Goal: Task Accomplishment & Management: Use online tool/utility

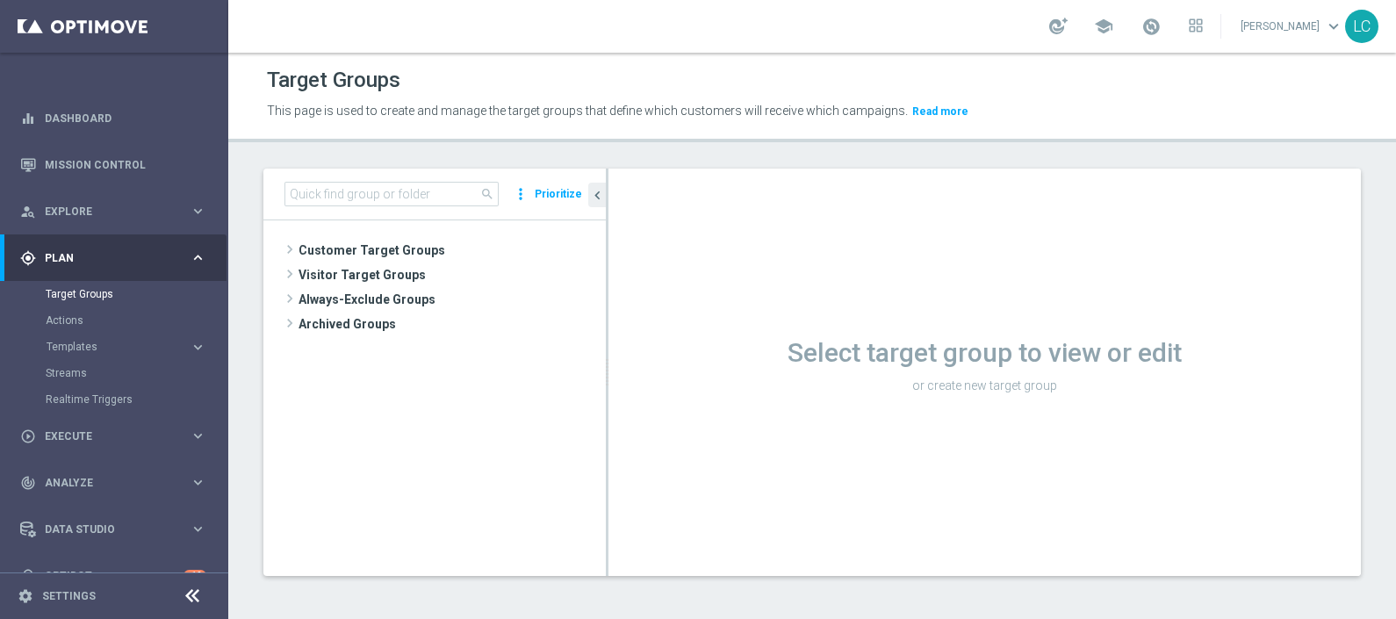
click at [1150, 47] on div "school Lorenzo Carlevale keyboard_arrow_down LC" at bounding box center [812, 26] width 1168 height 53
click at [1148, 33] on span at bounding box center [1150, 26] width 19 height 19
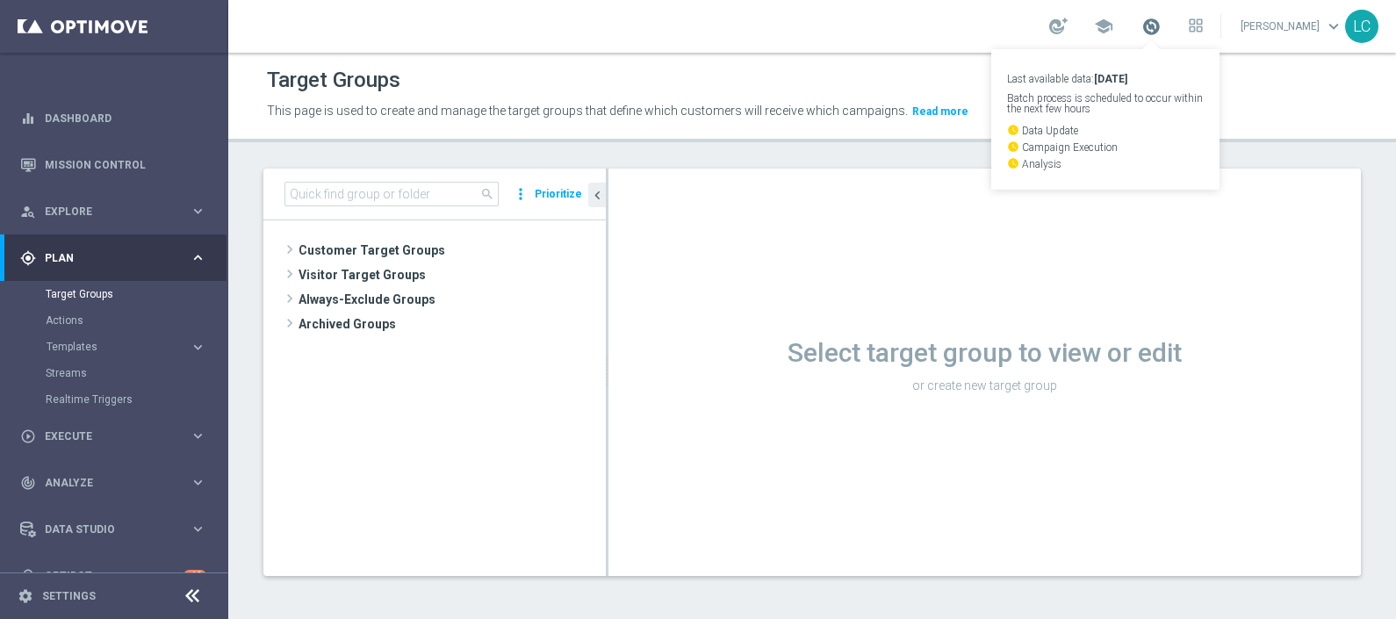
click at [1148, 33] on span at bounding box center [1150, 26] width 19 height 19
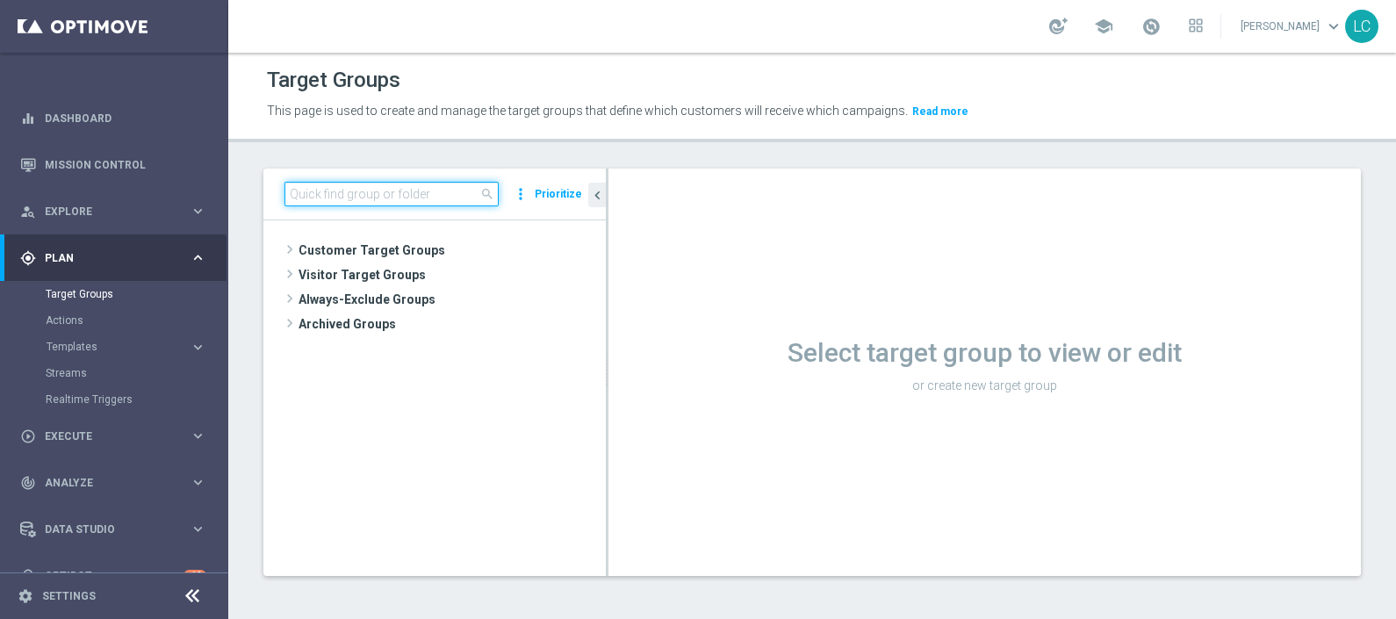
click at [343, 188] on input at bounding box center [391, 194] width 214 height 25
click at [342, 193] on input at bounding box center [391, 194] width 214 height 25
paste input "Active BETTING saldo GGR >0 L3M TOP"
type input "Active BETTING saldo GGR >0 L3M TOP"
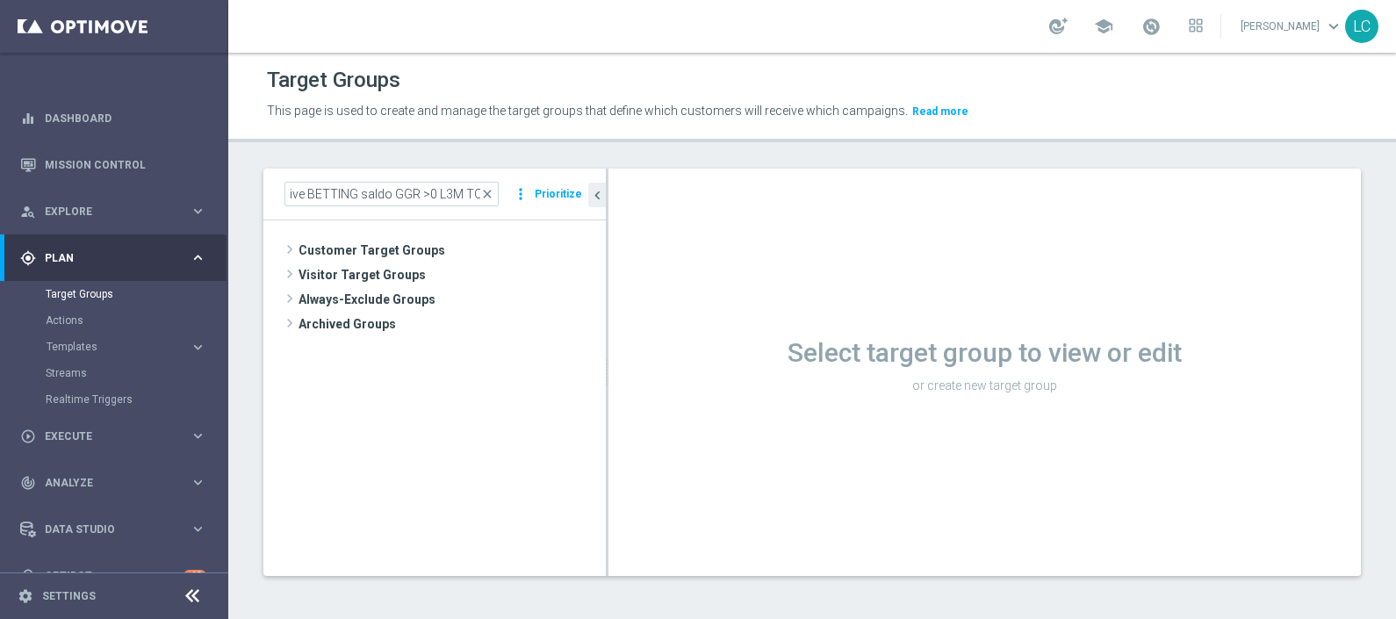
click at [445, 145] on div "Target Groups This page is used to create and manage the target groups that def…" at bounding box center [812, 336] width 1168 height 566
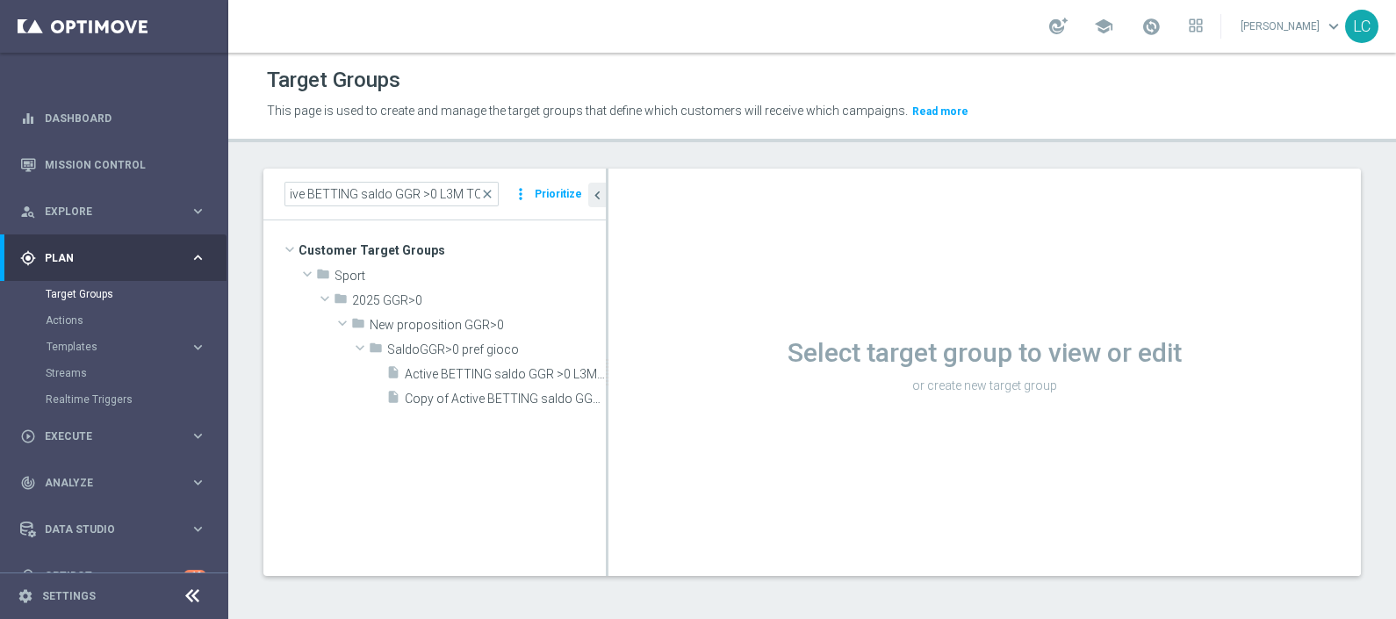
scroll to position [0, 0]
click at [480, 363] on div "insert_drive_file Active BETTING saldo GGR >0 L3M TOP" at bounding box center [476, 373] width 180 height 25
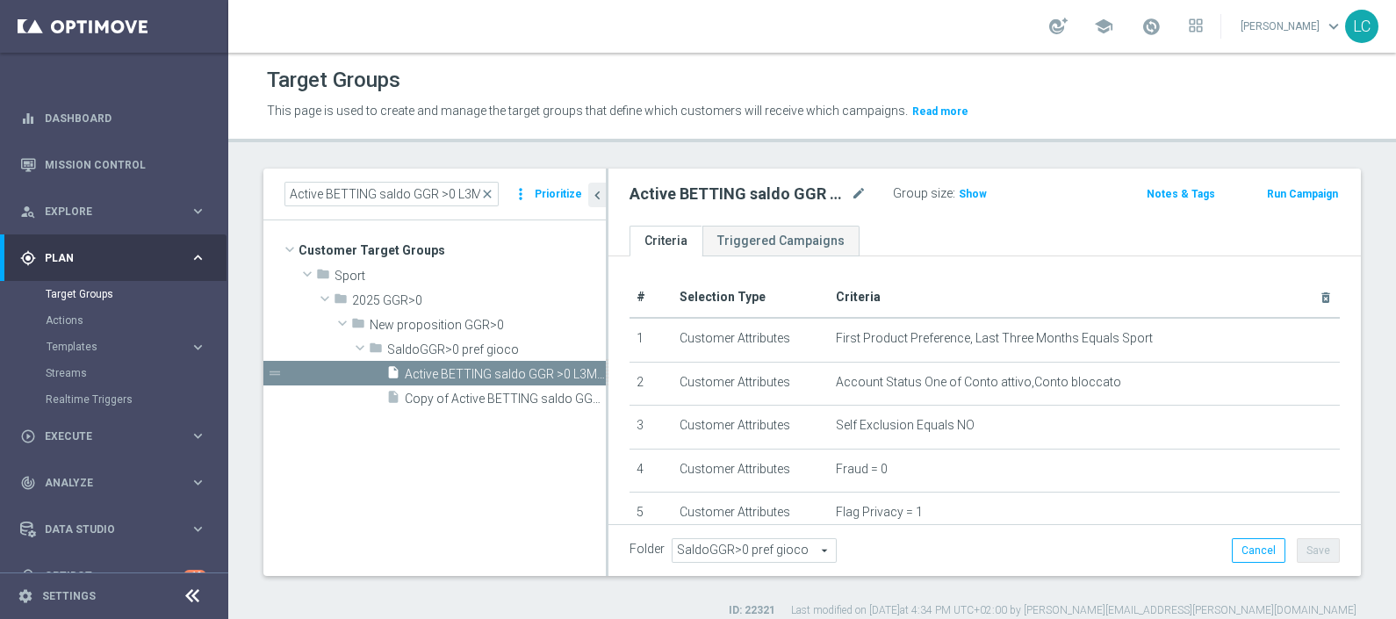
click at [998, 194] on div "Group size : Show" at bounding box center [981, 192] width 176 height 21
click at [981, 198] on span "Show" at bounding box center [973, 194] width 28 height 12
click at [981, 198] on p "Calculating…" at bounding box center [1004, 192] width 63 height 14
drag, startPoint x: 981, startPoint y: 198, endPoint x: 984, endPoint y: 226, distance: 29.1
click at [984, 226] on ul "Criteria Triggered Campaigns" at bounding box center [984, 241] width 752 height 31
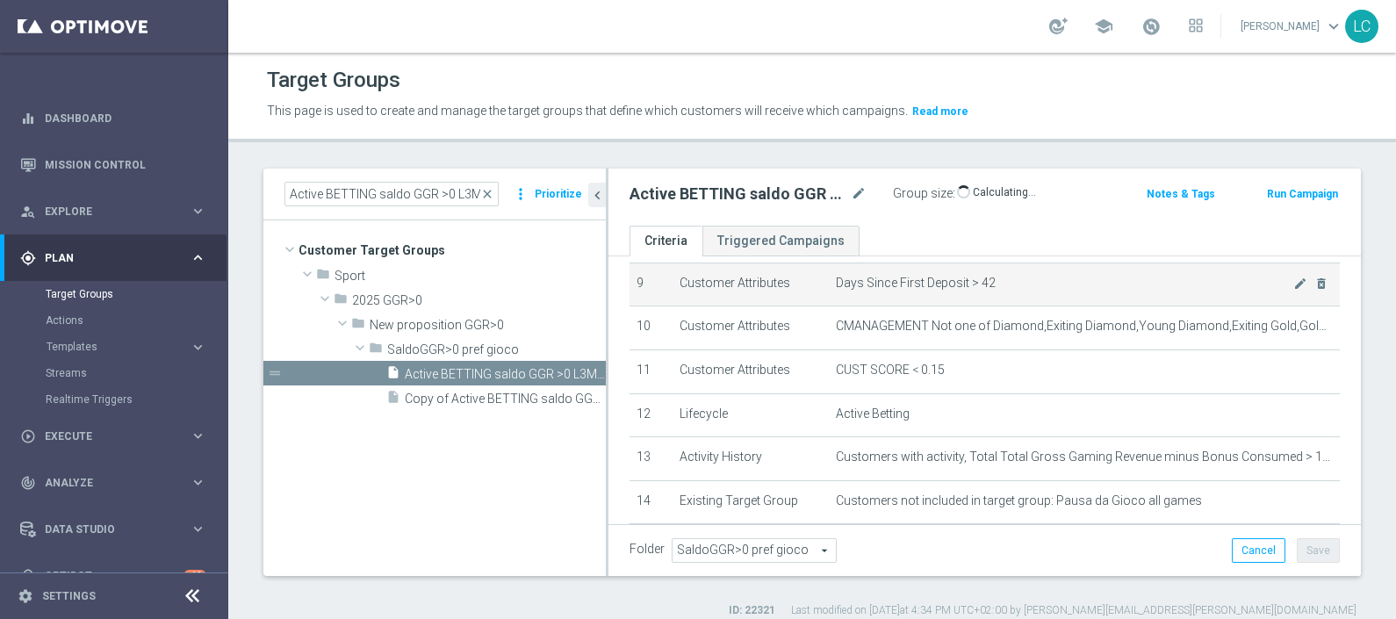
scroll to position [438, 0]
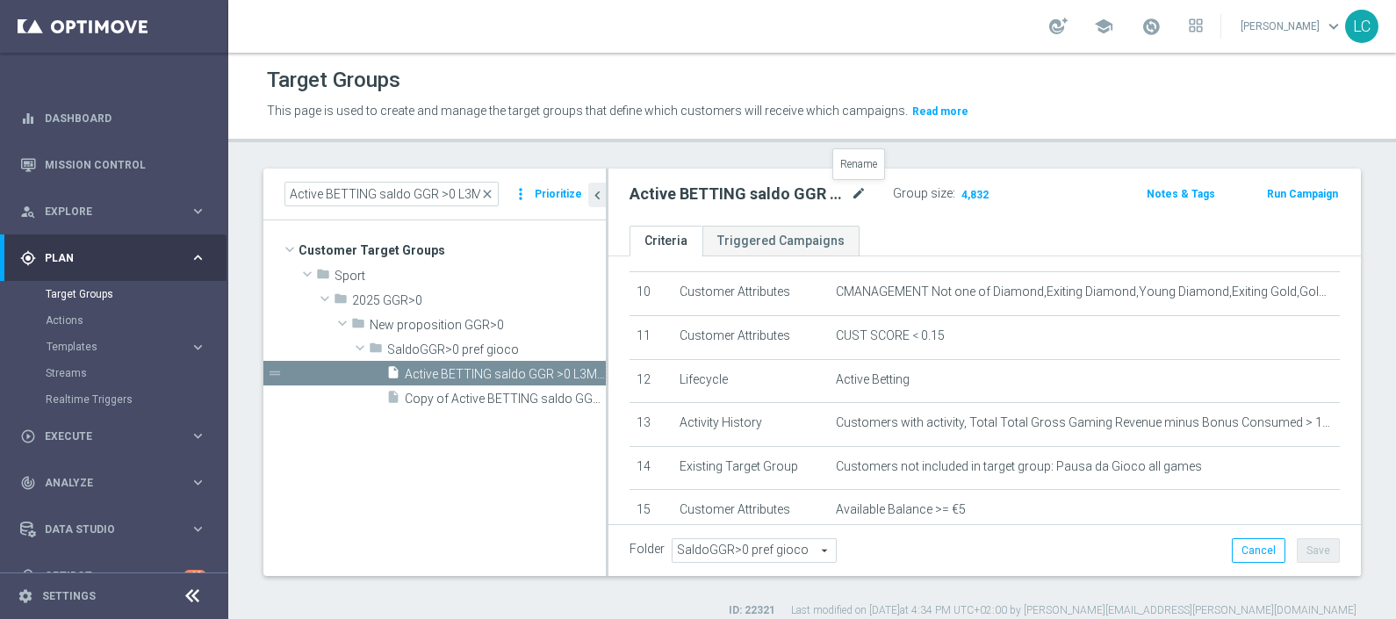
click at [858, 188] on icon "mode_edit" at bounding box center [859, 193] width 16 height 21
click at [795, 195] on input "Active BETTING saldo GGR >0 L3M TOP" at bounding box center [747, 195] width 237 height 25
type input "Active BETTING saldo GGR >150 L3M TOP"
click at [1084, 200] on div "Active BETTING saldo GGR >150 L3M TOP mode_edit Group size : 4,832" at bounding box center [861, 194] width 491 height 25
click at [1303, 543] on button "Save" at bounding box center [1318, 550] width 43 height 25
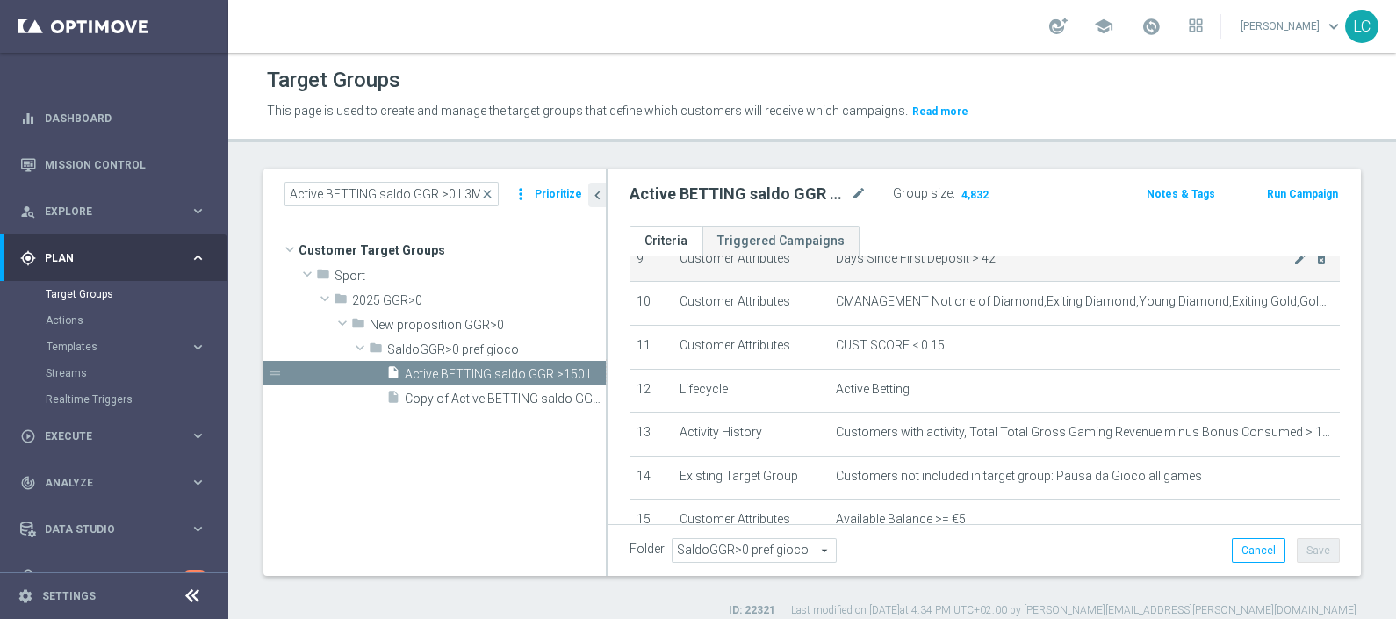
scroll to position [538, 0]
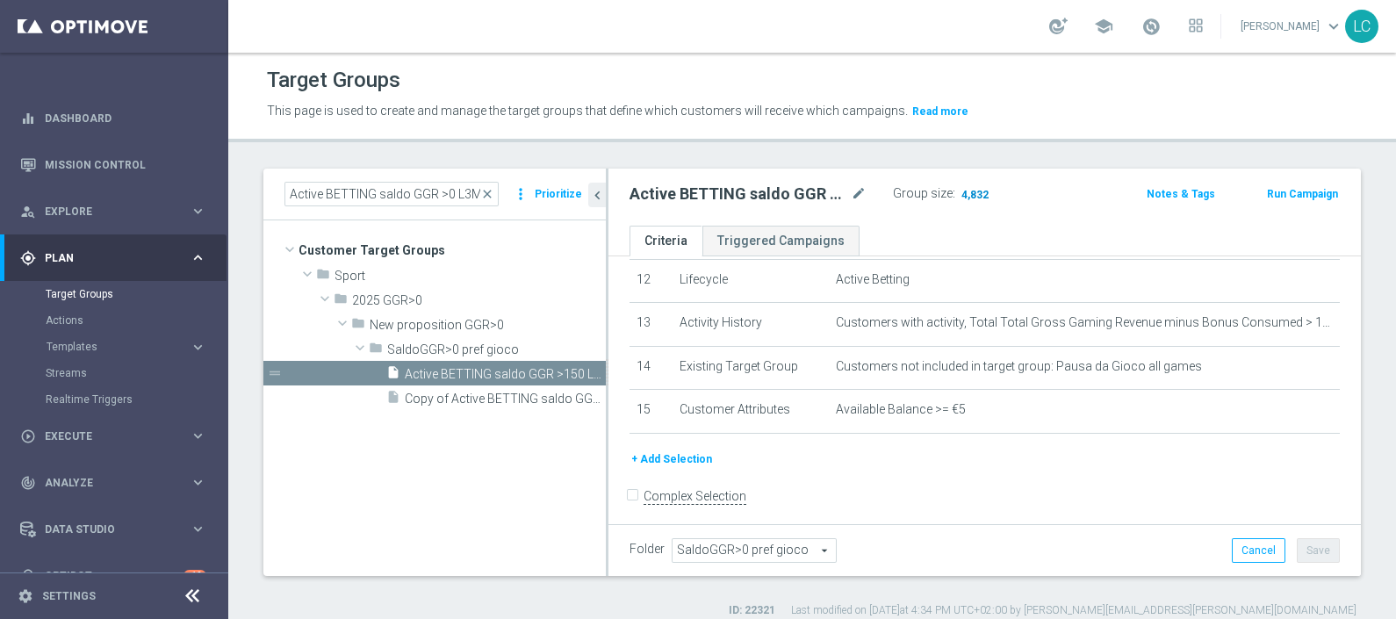
click at [967, 188] on span "4,832" at bounding box center [975, 196] width 31 height 17
click at [856, 191] on icon "mode_edit" at bounding box center [859, 193] width 16 height 21
click at [802, 194] on input "Active BETTING saldo GGR >150 L3M TOP" at bounding box center [747, 195] width 237 height 25
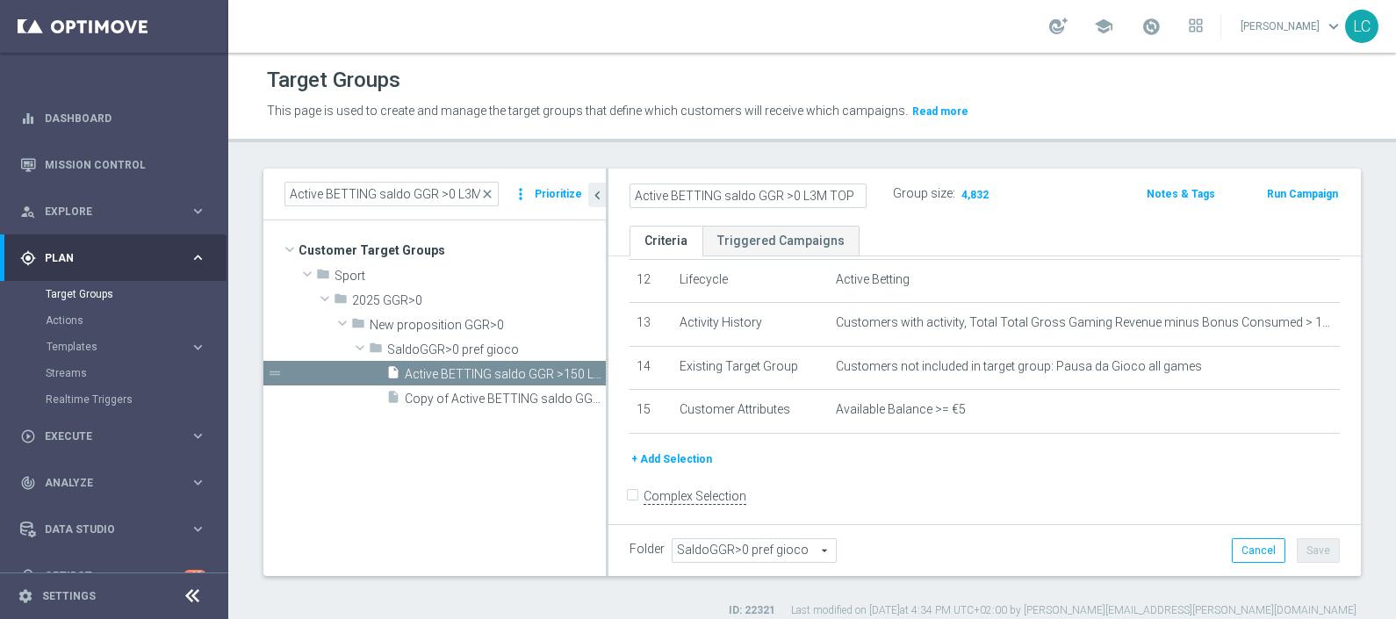
type input "Active BETTING saldo GGR >0 L3M TOP"
click at [1026, 185] on div "Group size : 4,832" at bounding box center [981, 192] width 176 height 21
click at [1312, 555] on button "Save" at bounding box center [1318, 550] width 43 height 25
click at [852, 197] on icon "mode_edit" at bounding box center [859, 193] width 16 height 21
click at [789, 193] on input "Active BETTING saldo GGR >0 L3M TOP" at bounding box center [747, 195] width 237 height 25
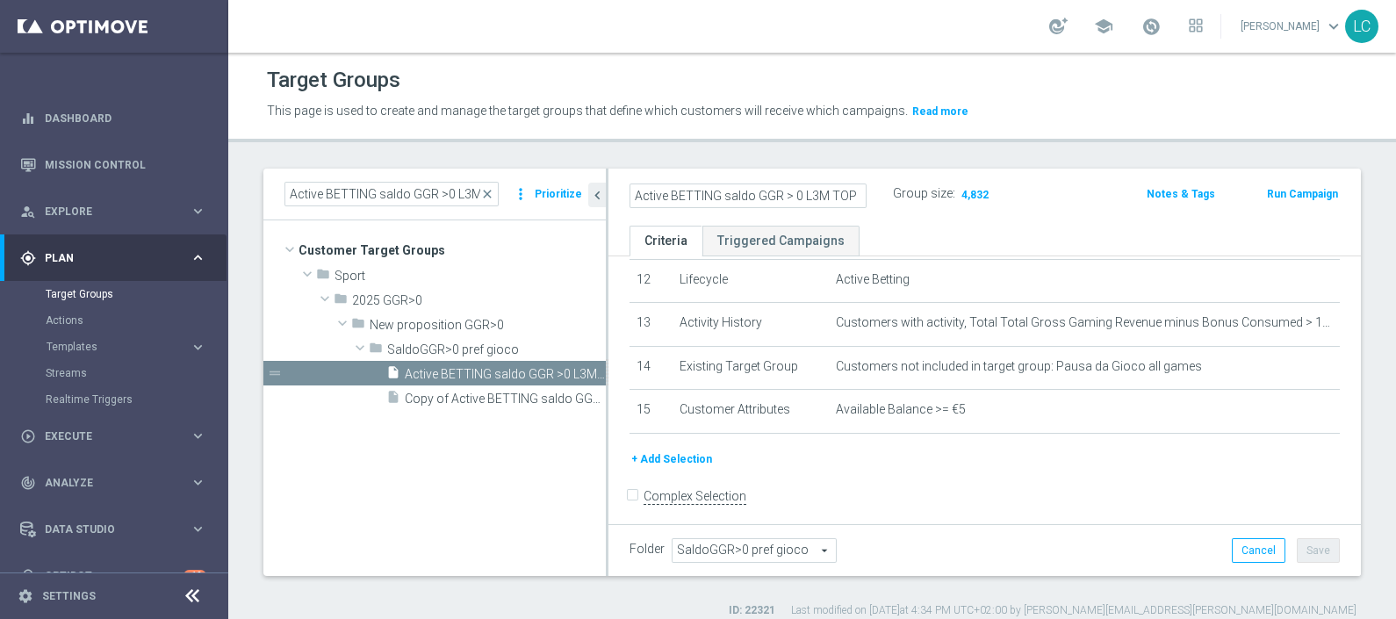
type input "Active BETTING saldo GGR > 0 L3M TOP"
click at [998, 203] on div "Group size : 4,832" at bounding box center [981, 195] width 176 height 26
click at [1298, 544] on button "Save" at bounding box center [1318, 550] width 43 height 25
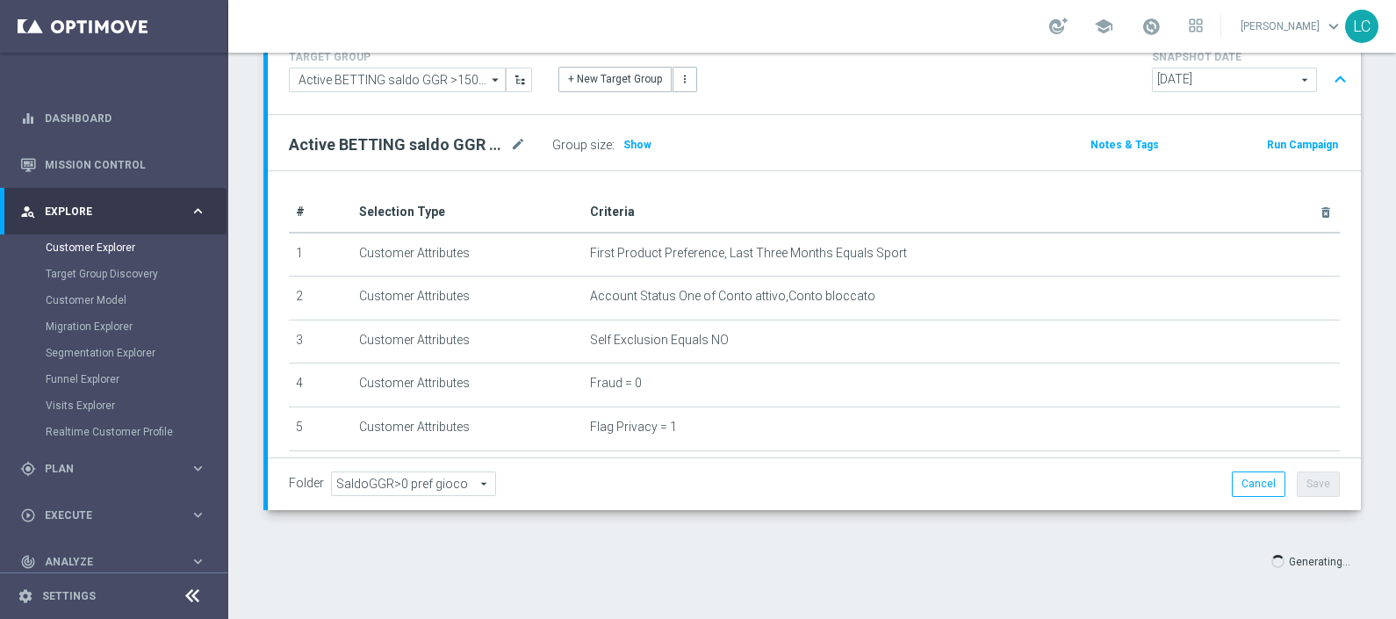
scroll to position [33, 0]
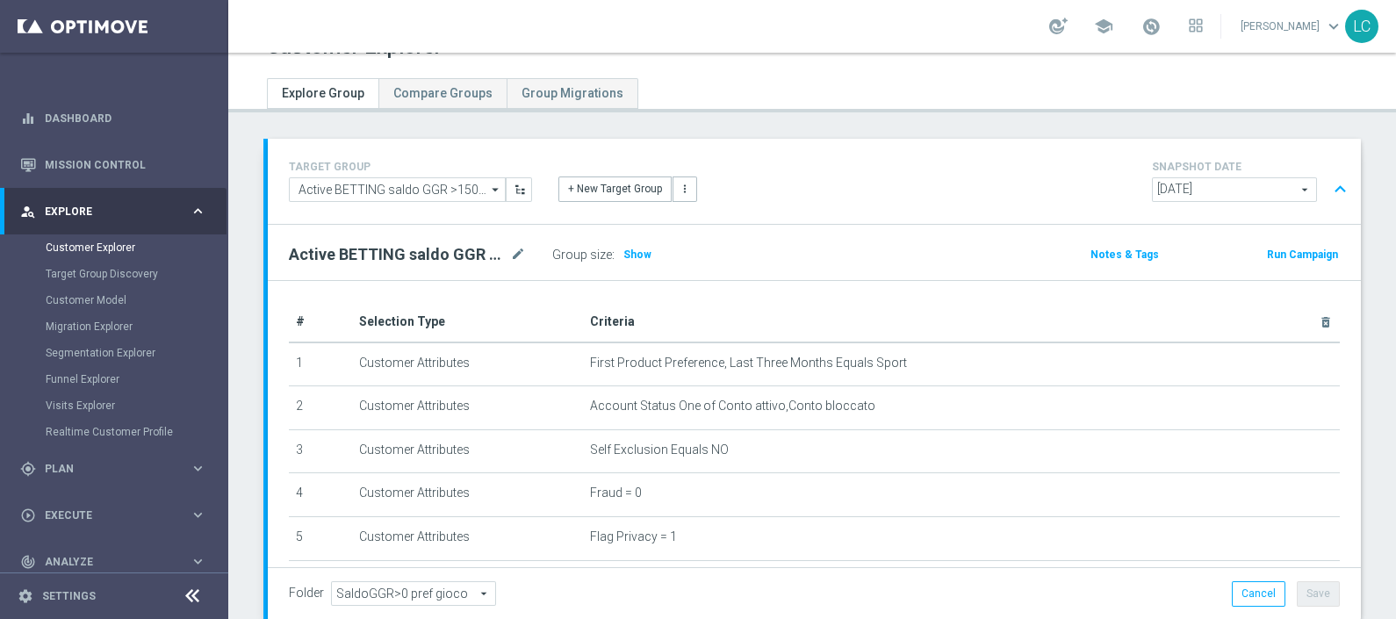
click at [1329, 186] on button "expand_less" at bounding box center [1339, 189] width 25 height 33
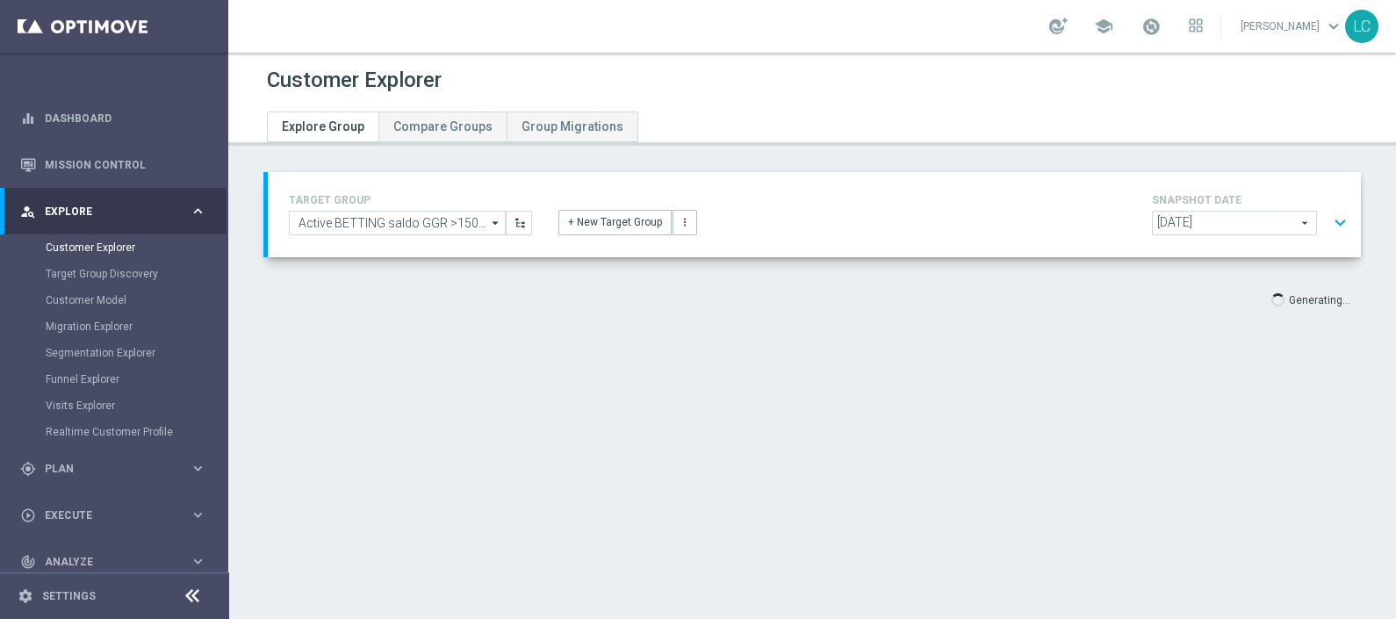
scroll to position [0, 0]
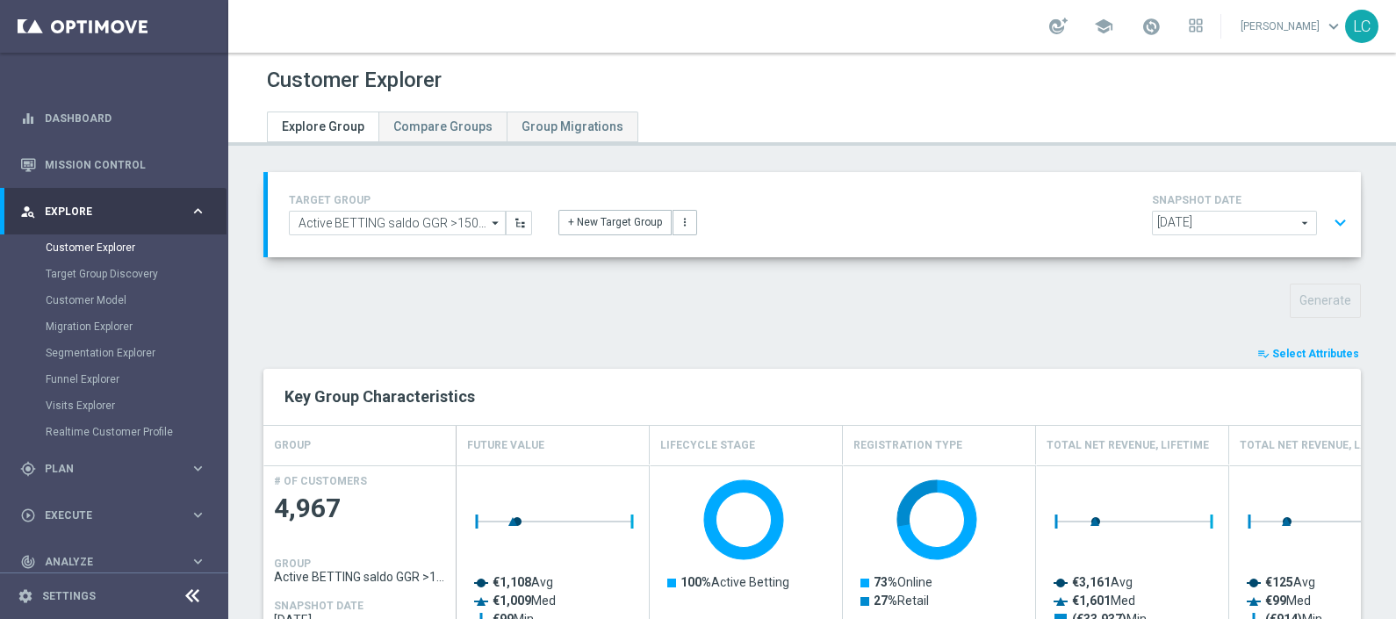
click at [1326, 344] on button "playlist_add_check Select Attributes" at bounding box center [1307, 353] width 105 height 19
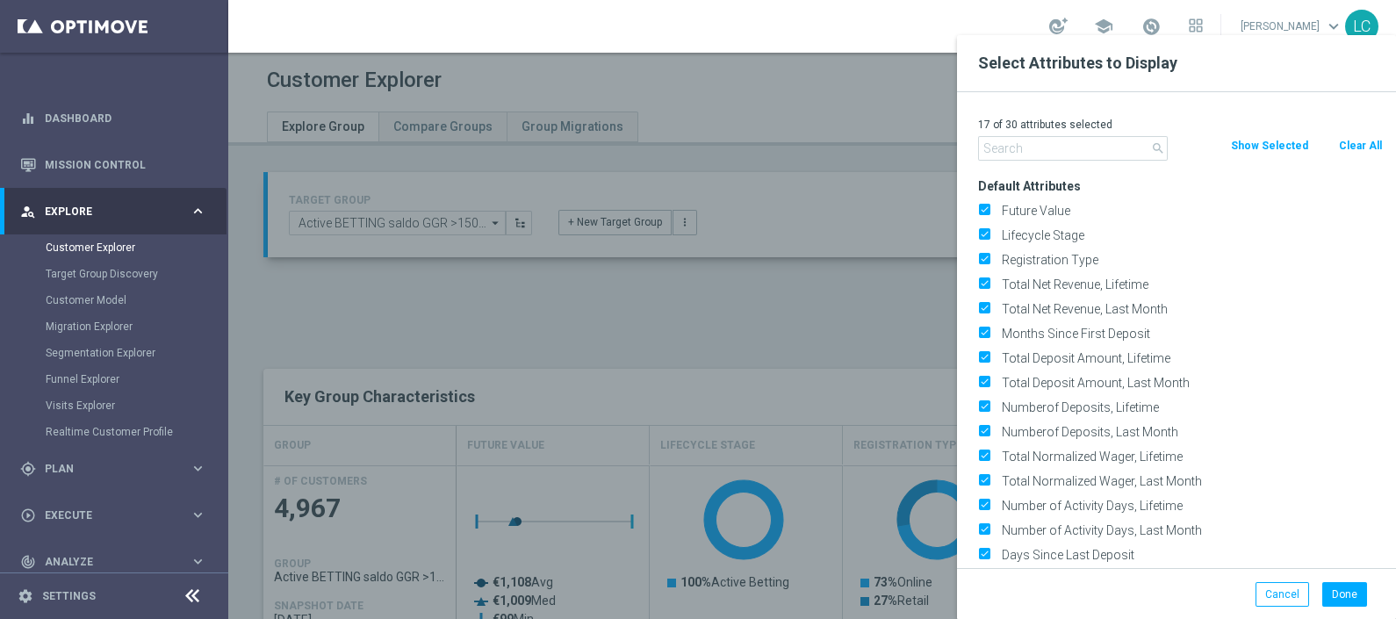
click at [1369, 151] on button "Clear All" at bounding box center [1360, 145] width 47 height 19
checkbox input "false"
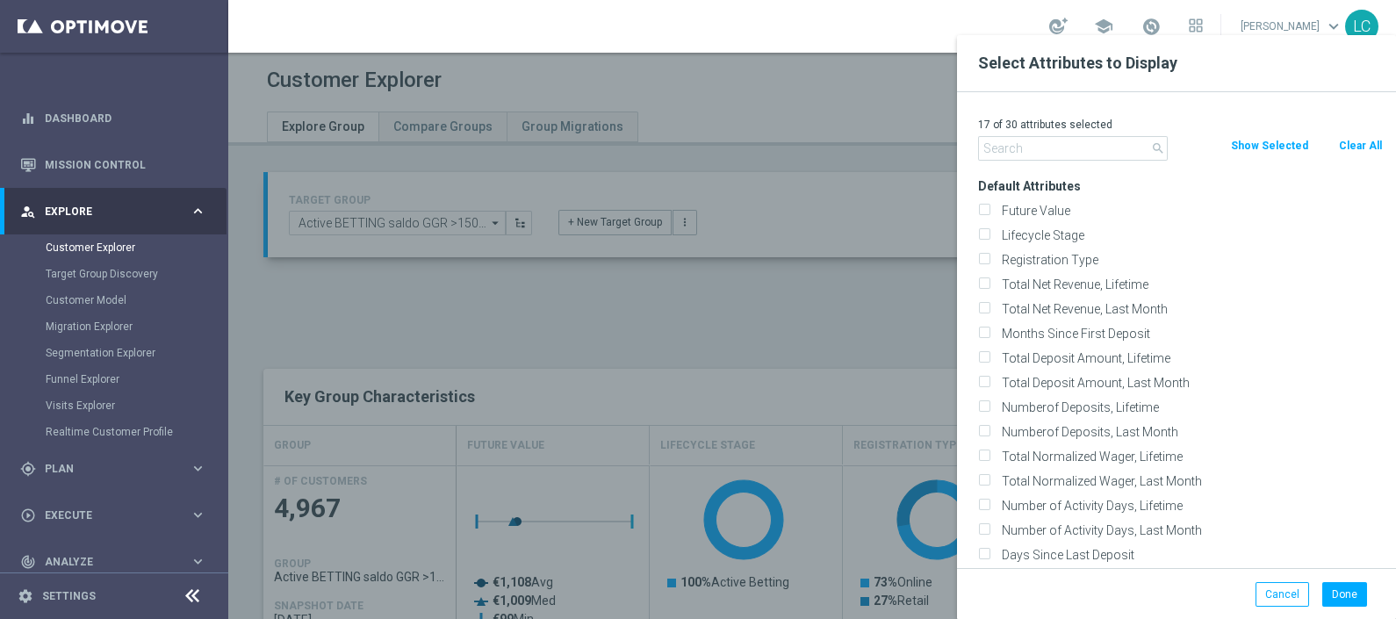
checkbox input "false"
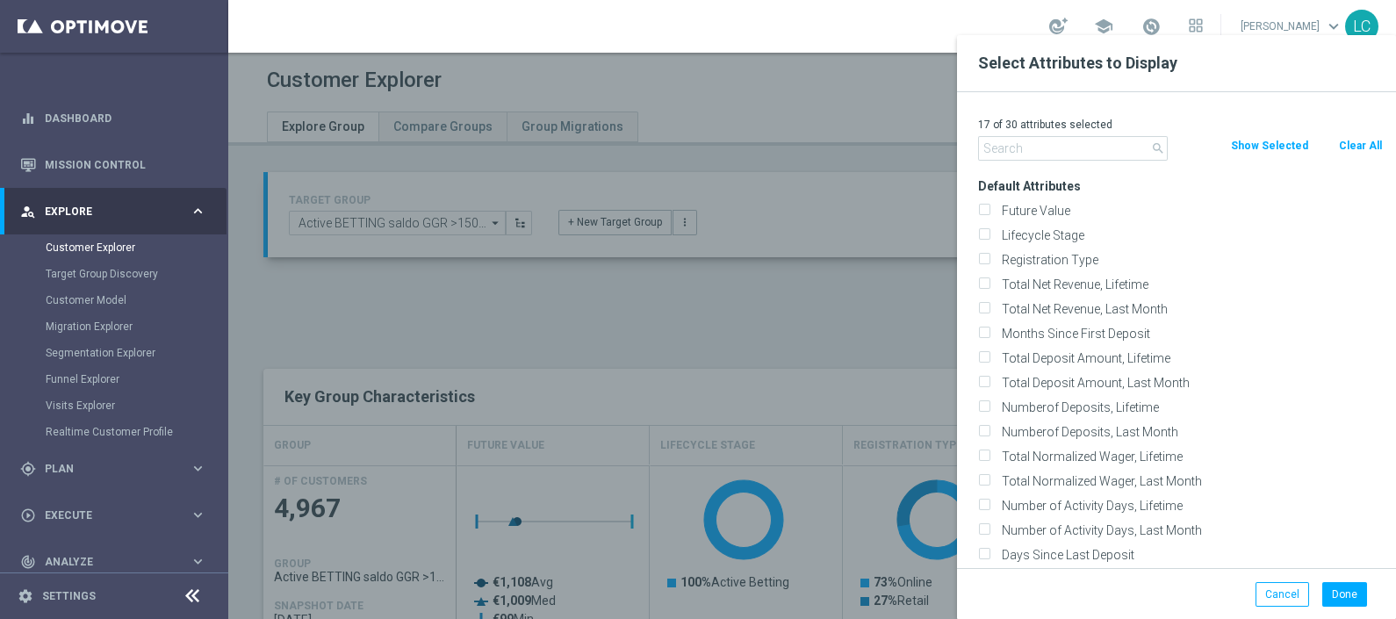
checkbox input "false"
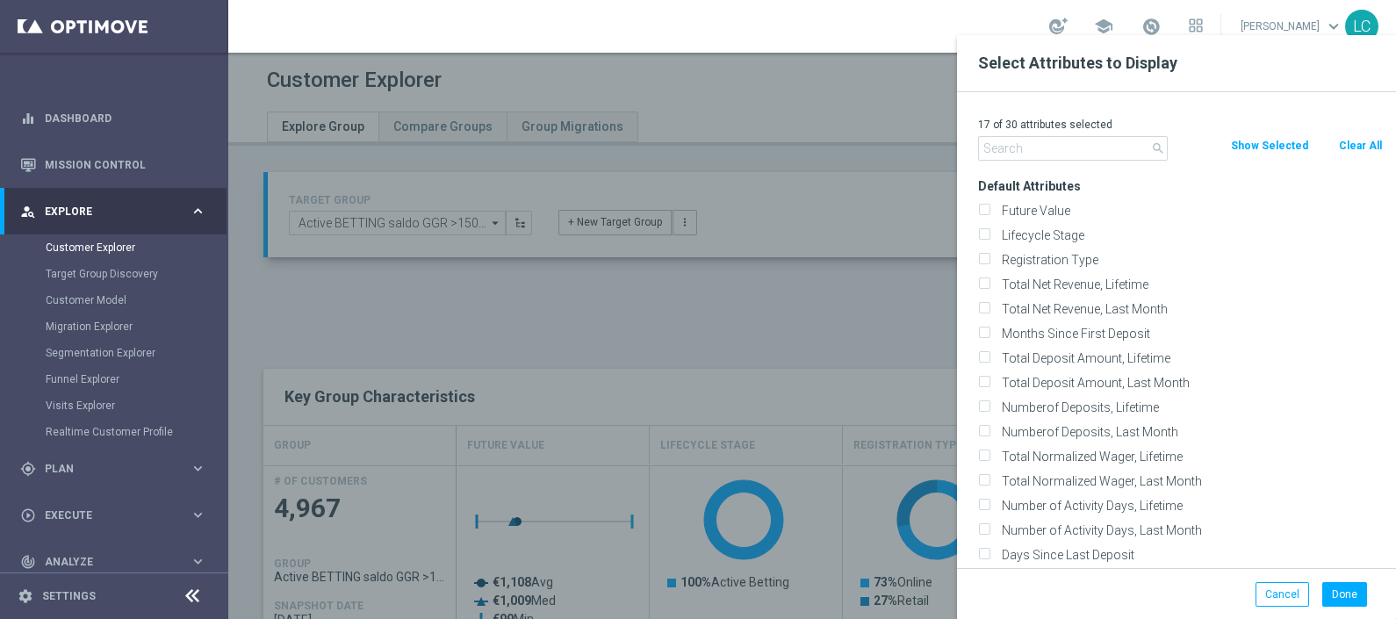
checkbox input "false"
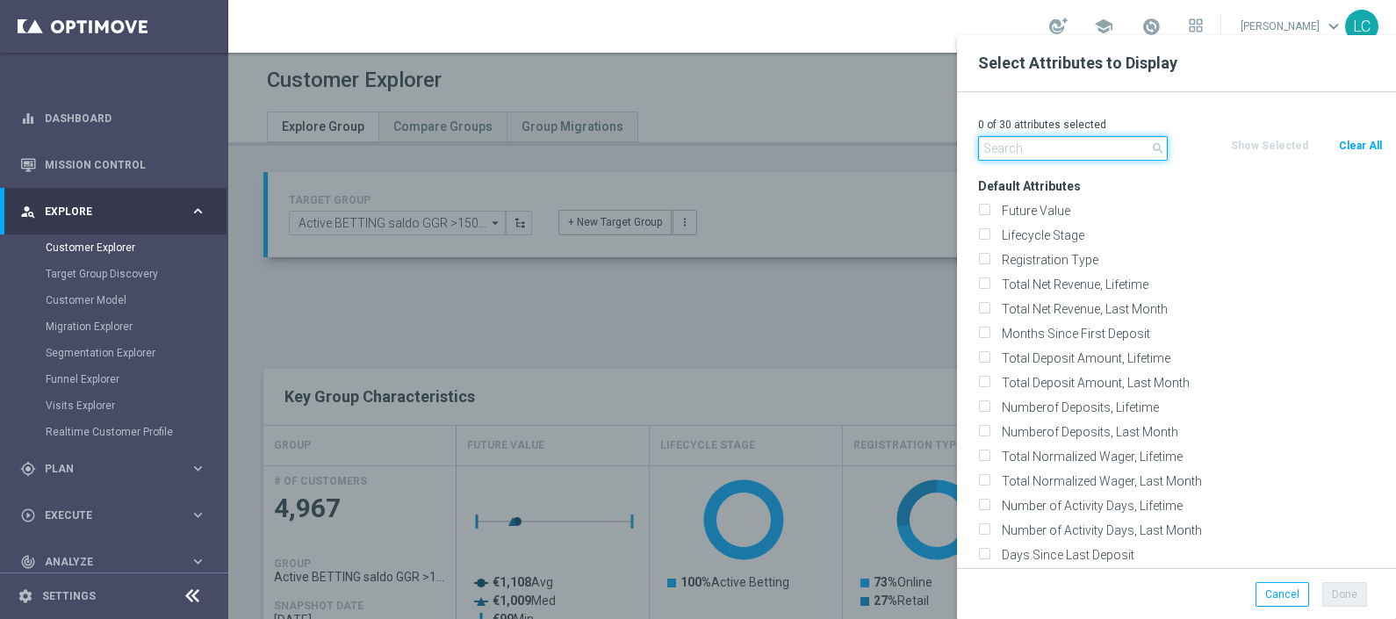
click at [1089, 139] on input "text" at bounding box center [1073, 148] width 190 height 25
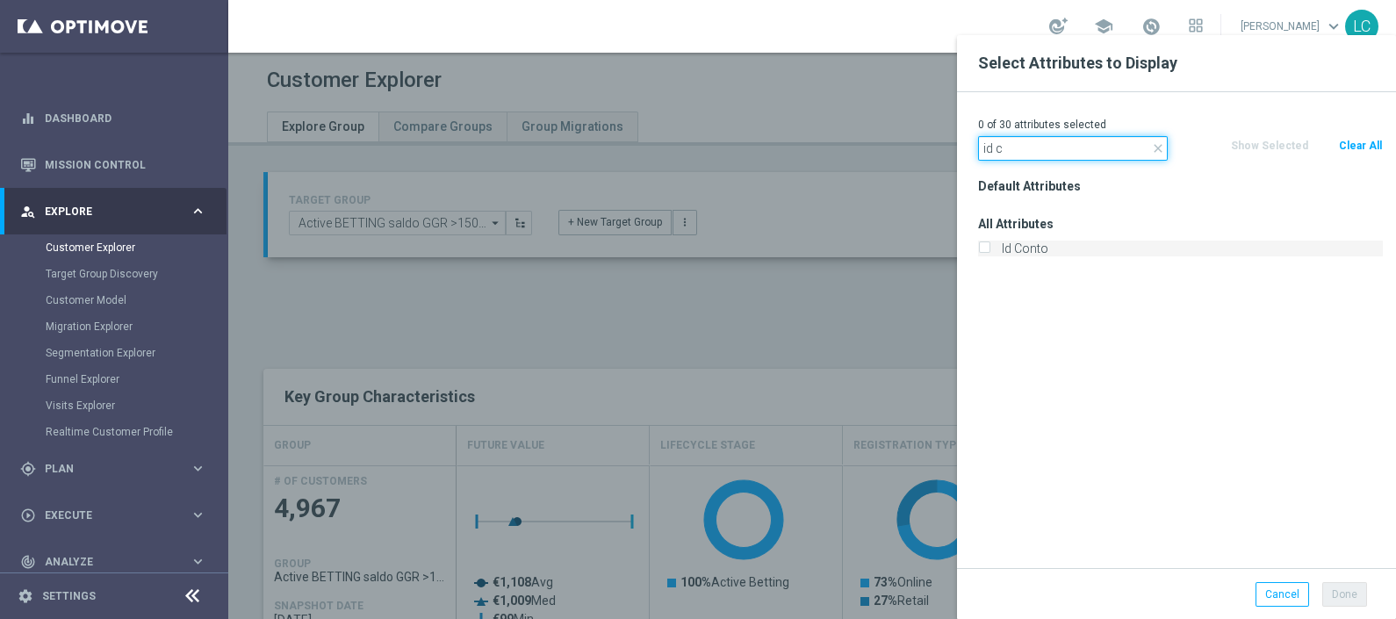
type input "id c"
click at [1016, 250] on label "Id Conto" at bounding box center [1189, 249] width 387 height 16
click at [989, 250] on input "Id Conto" at bounding box center [983, 250] width 11 height 11
checkbox input "true"
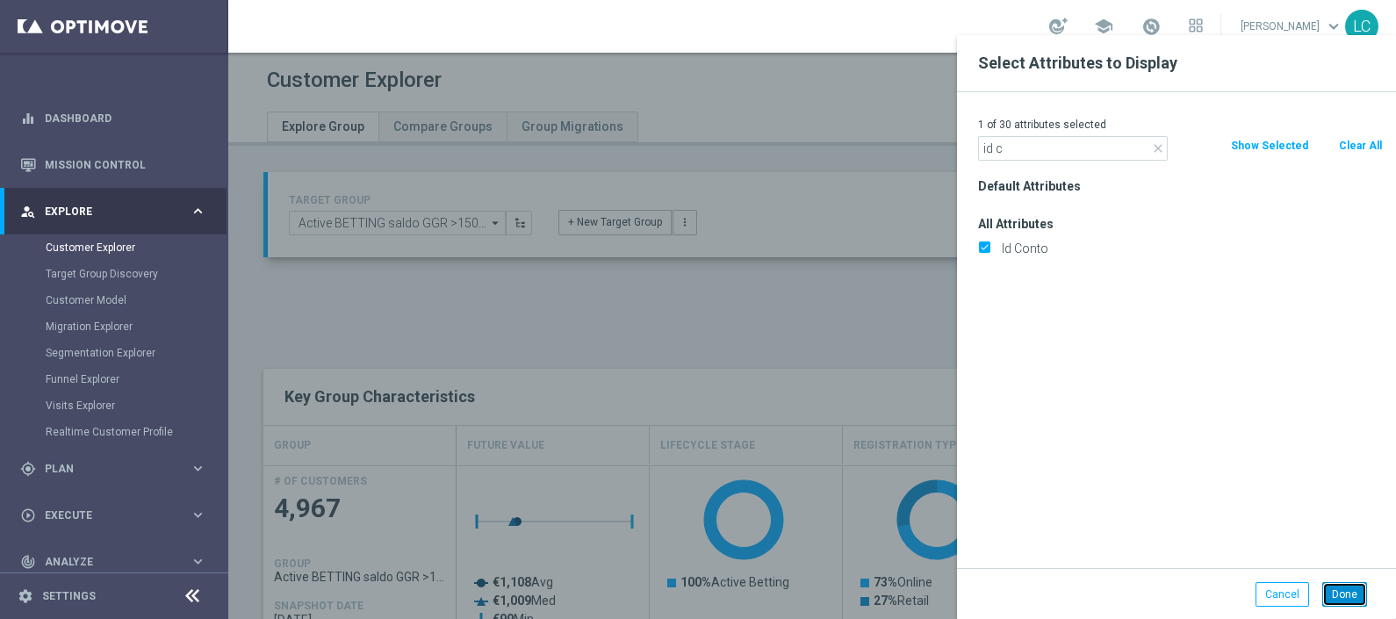
click at [1350, 598] on button "Done" at bounding box center [1344, 594] width 45 height 25
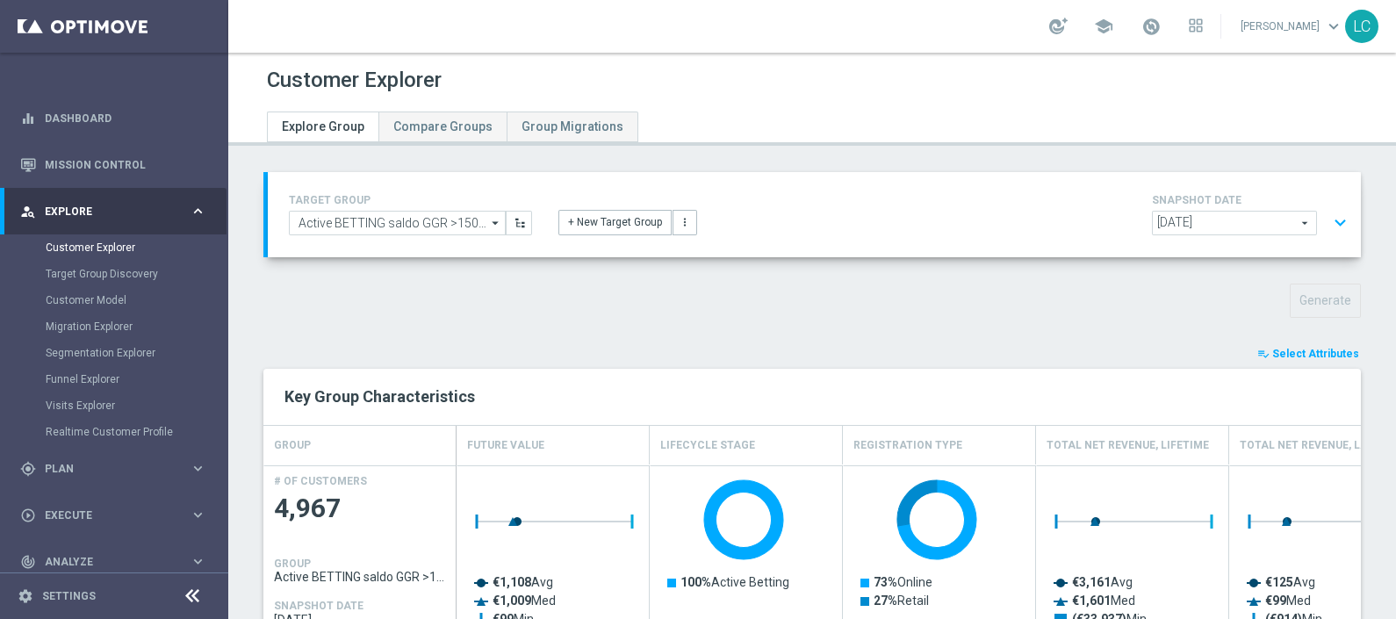
type input "Search"
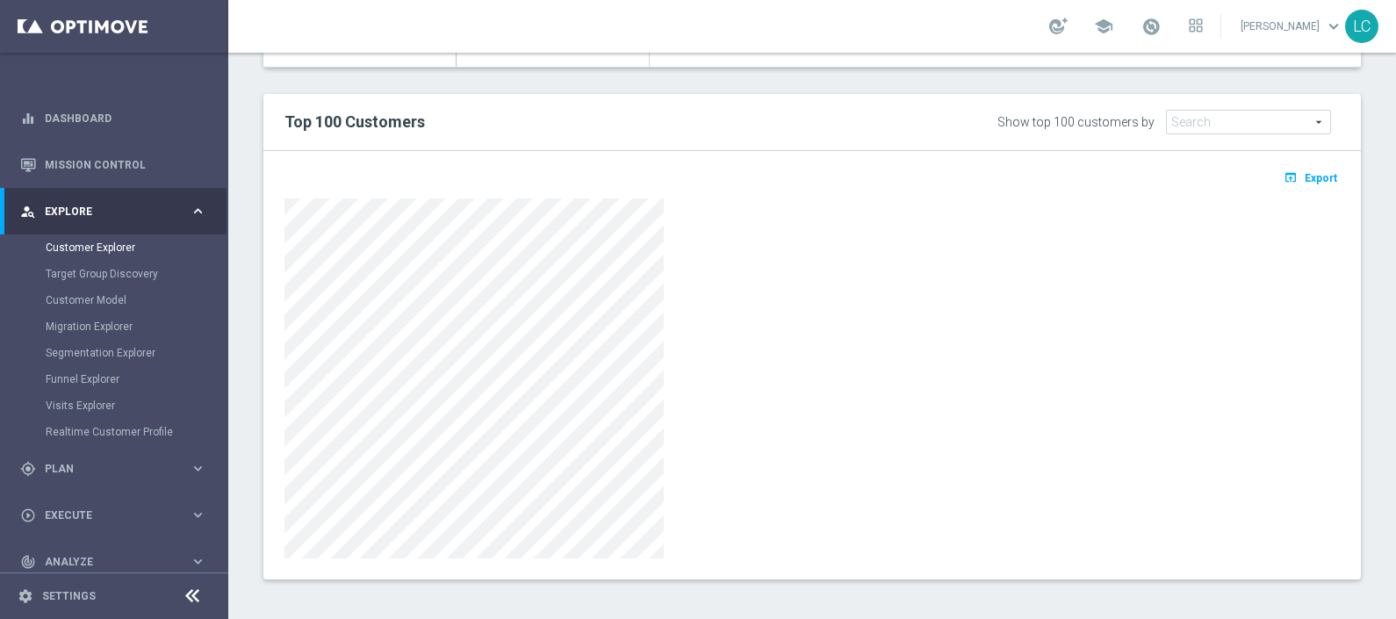
scroll to position [615, 0]
click at [1305, 171] on span "Export" at bounding box center [1321, 176] width 32 height 12
